Goal: Information Seeking & Learning: Learn about a topic

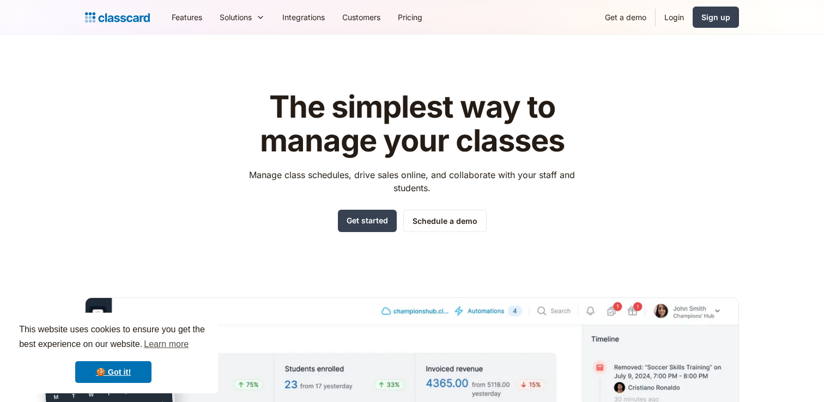
click at [107, 149] on div "The simplest way to manage your classes Manage class schedules, drive sales onl…" at bounding box center [412, 329] width 654 height 513
click at [371, 17] on link "Customers" at bounding box center [362, 17] width 56 height 25
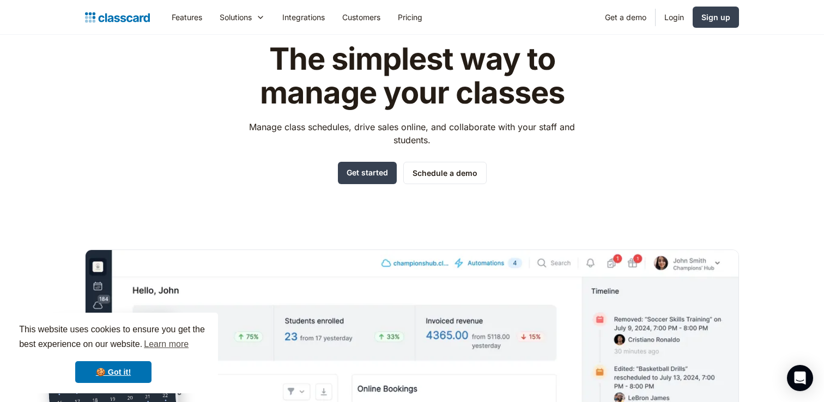
scroll to position [61, 0]
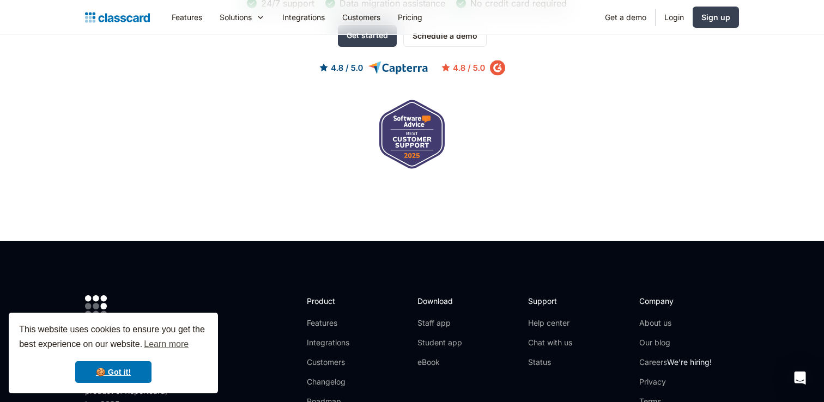
scroll to position [1227, 0]
